Goal: Task Accomplishment & Management: Complete application form

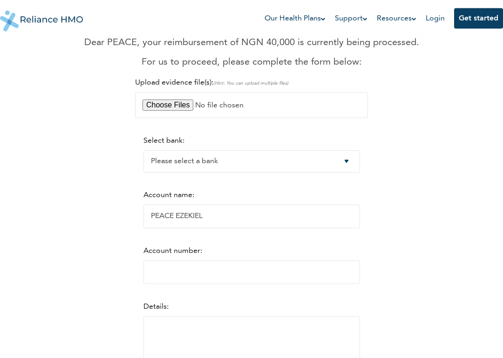
scroll to position [90, 0]
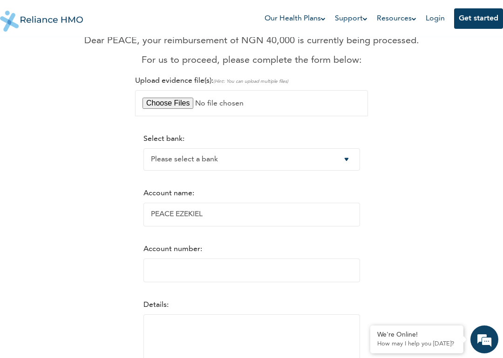
click at [340, 167] on select "Please select a bank Access Bank Plc. Citibank Nigeria Limited Access Bank (Dia…" at bounding box center [251, 159] width 216 height 22
select select "7"
click at [233, 218] on input "PEACE EZEKIEL" at bounding box center [251, 215] width 216 height 24
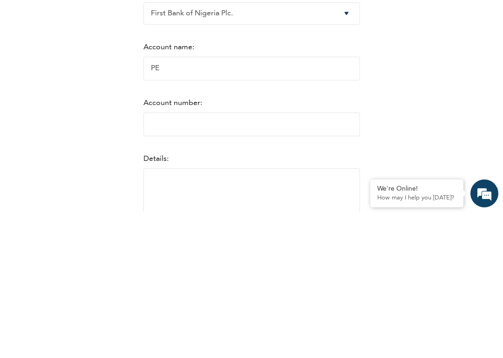
type input "P"
type input "[PERSON_NAME]"
click at [201, 259] on input "Account number:" at bounding box center [251, 271] width 216 height 24
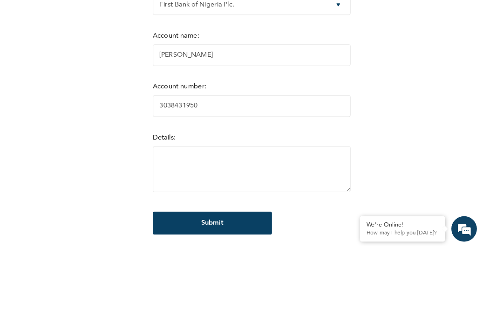
scroll to position [179, 0]
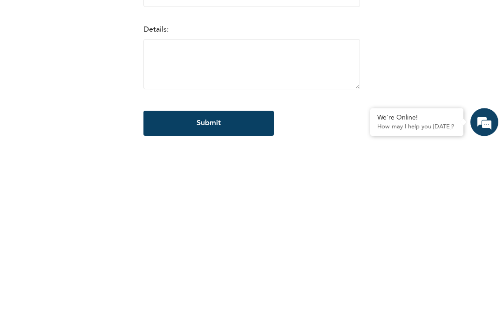
type input "3038431950"
click at [196, 226] on textarea at bounding box center [251, 251] width 216 height 50
click at [158, 226] on textarea "[MEDICAL_DATA]" at bounding box center [251, 251] width 216 height 50
click at [161, 226] on textarea "[MEDICAL_DATA]" at bounding box center [251, 251] width 216 height 50
click at [224, 226] on textarea "BRAIN [MEDICAL_DATA]" at bounding box center [251, 251] width 216 height 50
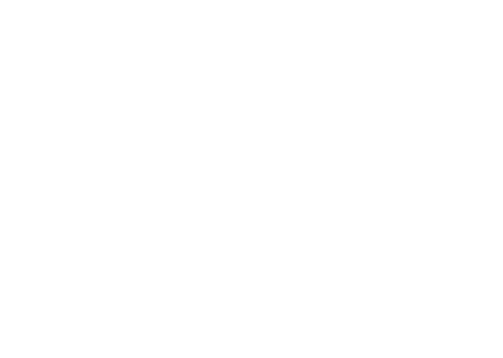
scroll to position [0, 0]
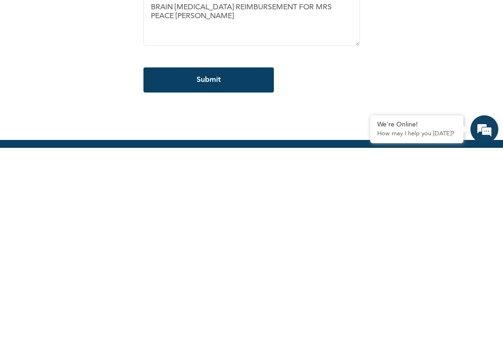
type textarea "BRAIN [MEDICAL_DATA] REIMBURSEMENT FOR MRS PEACE [PERSON_NAME]"
click at [212, 278] on input "Submit" at bounding box center [208, 290] width 130 height 25
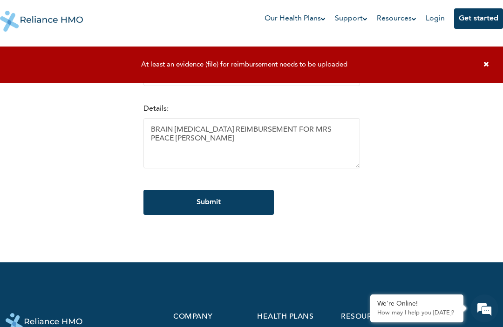
scroll to position [286, 0]
click at [235, 159] on textarea "BRAIN [MEDICAL_DATA] REIMBURSEMENT FOR MRS PEACE [PERSON_NAME]" at bounding box center [251, 144] width 216 height 50
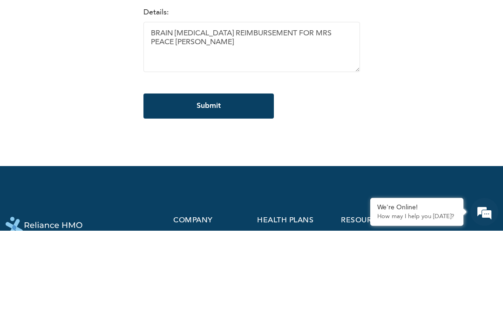
click at [271, 119] on textarea "BRAIN [MEDICAL_DATA] REIMBURSEMENT FOR MRS PEACE [PERSON_NAME]" at bounding box center [251, 144] width 216 height 50
click at [178, 119] on textarea "BRAIN [MEDICAL_DATA] REIMBURSEMENT FOR MRS PEACE [PERSON_NAME]" at bounding box center [251, 144] width 216 height 50
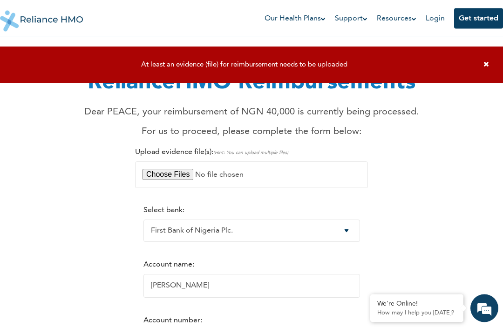
scroll to position [19, 0]
click at [428, 185] on div "RelianceHMO Reimbursements Dear PEACE, your reimbursement of NGN 40,000 is curr…" at bounding box center [252, 265] width 492 height 472
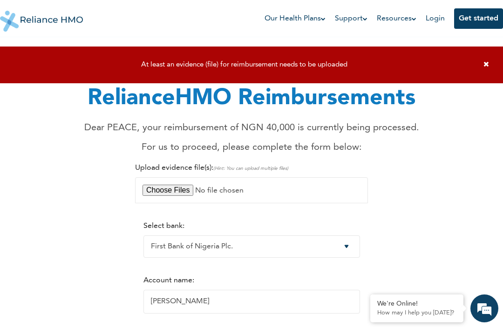
scroll to position [0, 0]
